Goal: Information Seeking & Learning: Understand process/instructions

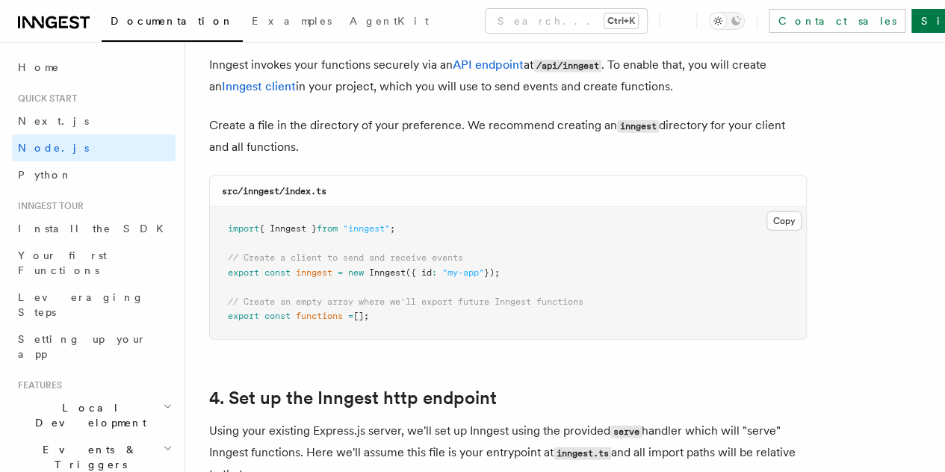
scroll to position [2016, 0]
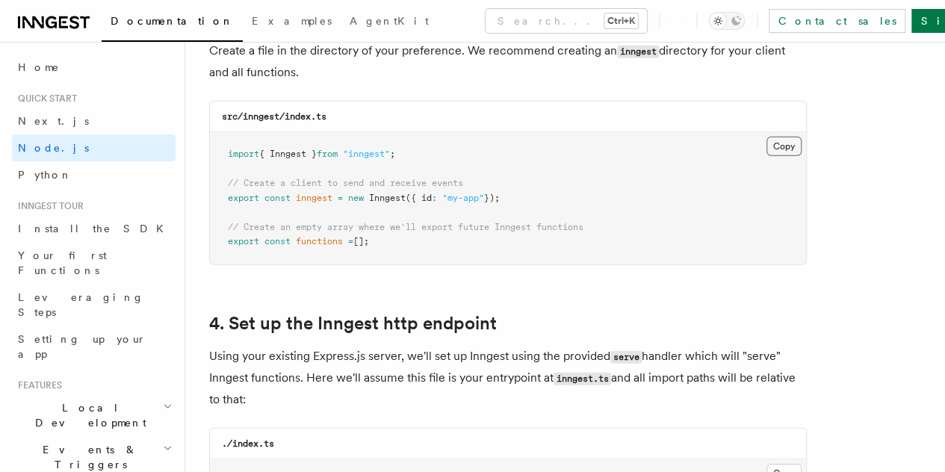
click at [766, 137] on button "Copy Copied" at bounding box center [783, 146] width 35 height 19
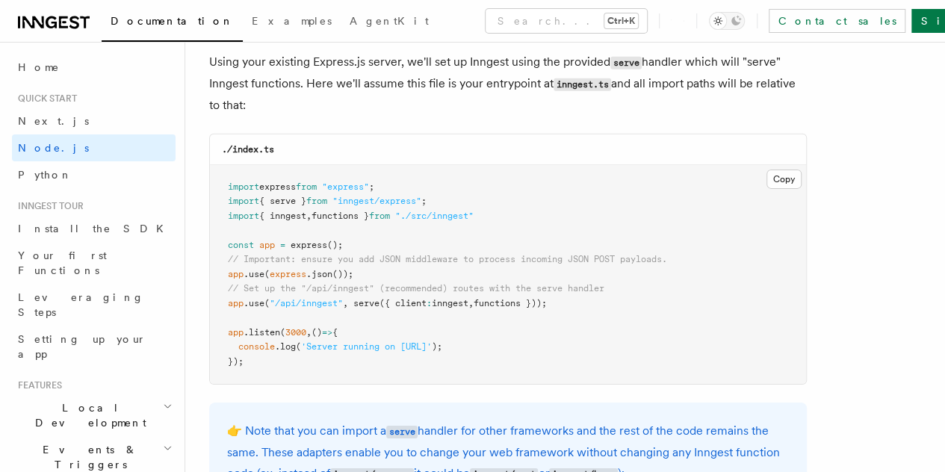
scroll to position [2315, 0]
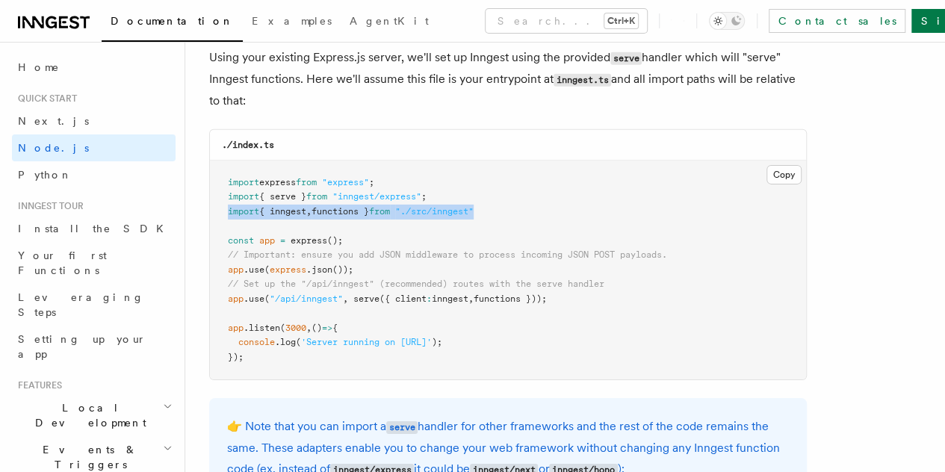
drag, startPoint x: 496, startPoint y: 195, endPoint x: 208, endPoint y: 195, distance: 288.2
copy span "import { inngest , functions } from "./src/inngest""
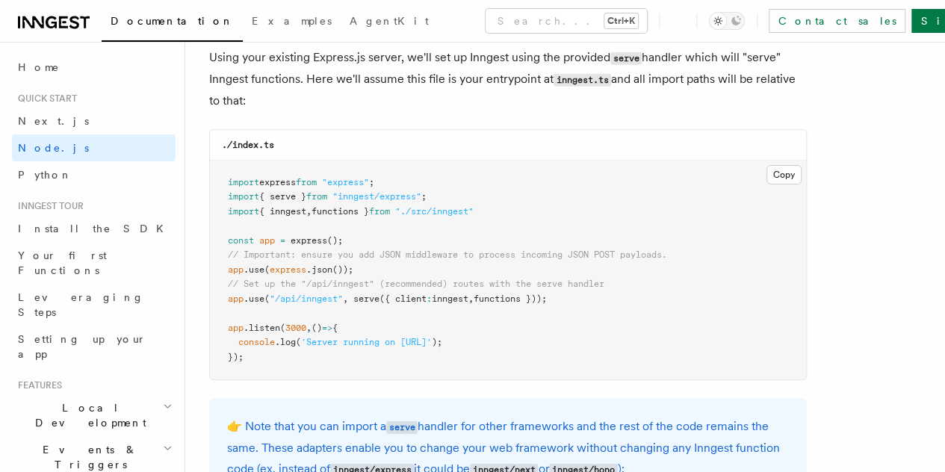
click at [472, 292] on pre "import express from "express" ; import { serve } from "inngest/express" ; impor…" at bounding box center [508, 271] width 596 height 220
click at [441, 293] on span "inngest" at bounding box center [450, 298] width 37 height 10
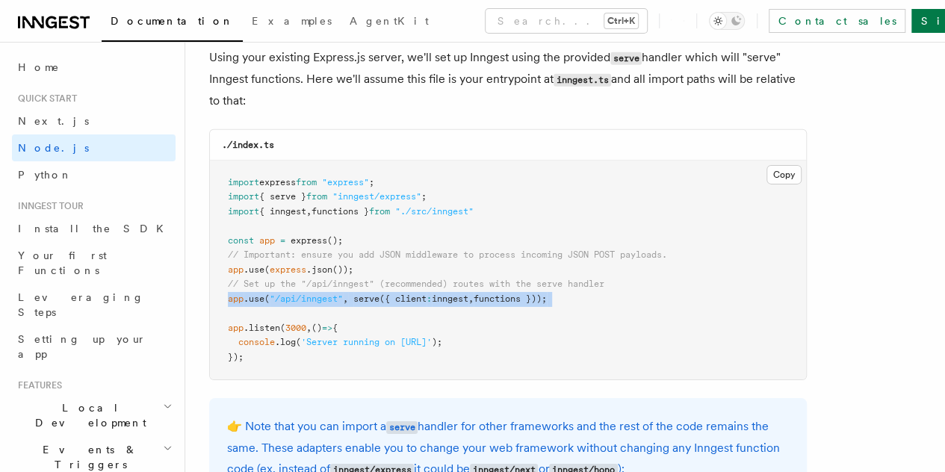
click at [441, 293] on span "inngest" at bounding box center [450, 298] width 37 height 10
copy code "app .use ( "/api/inngest" , serve ({ client : inngest , functions }));"
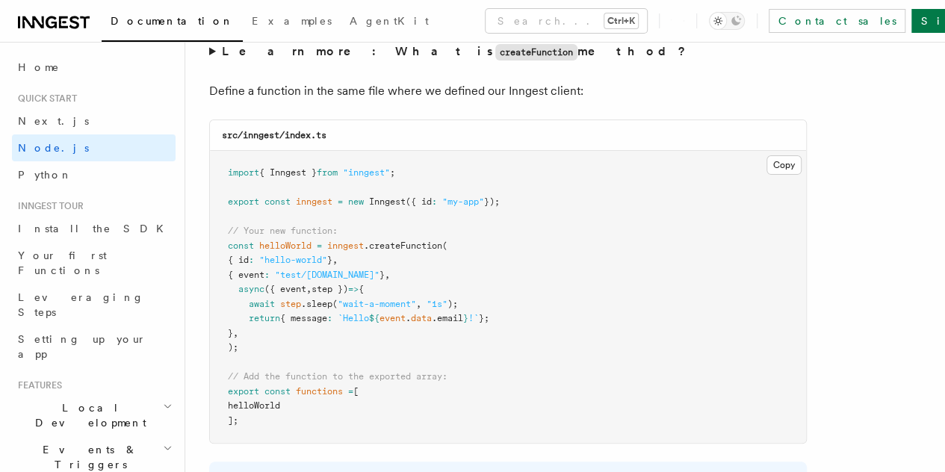
scroll to position [2987, 0]
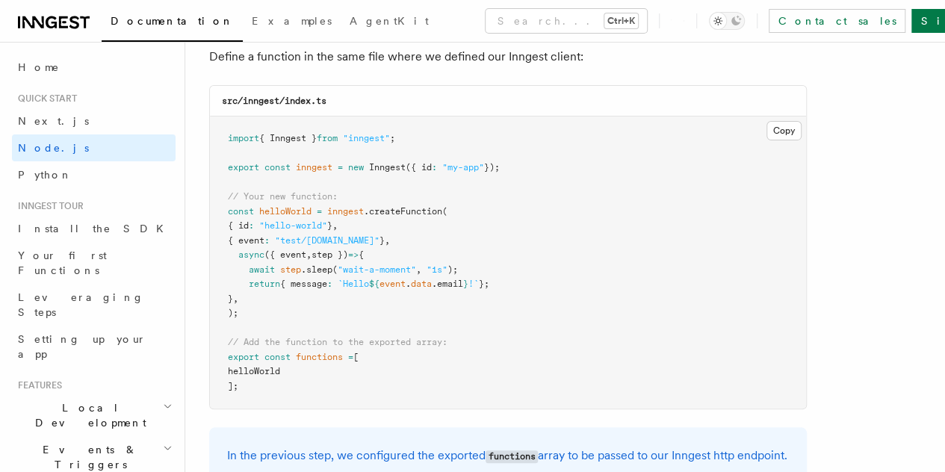
click at [370, 223] on pre "import { Inngest } from "inngest" ; export const inngest = new Inngest ({ id : …" at bounding box center [508, 262] width 596 height 292
